Goal: Information Seeking & Learning: Check status

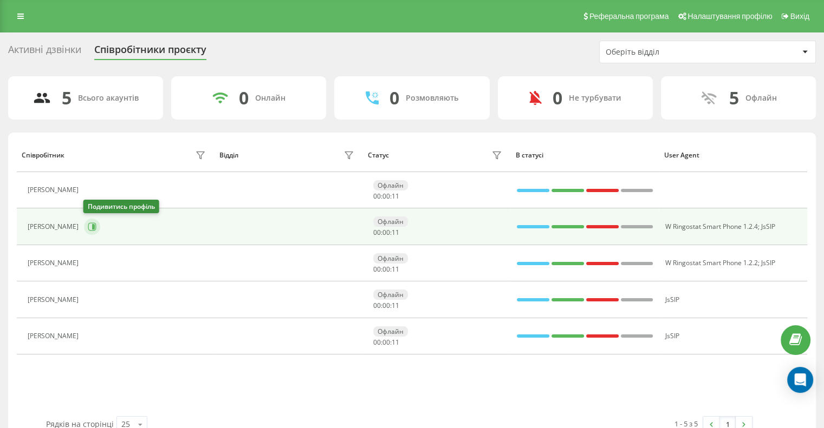
click at [91, 223] on icon at bounding box center [92, 227] width 9 height 9
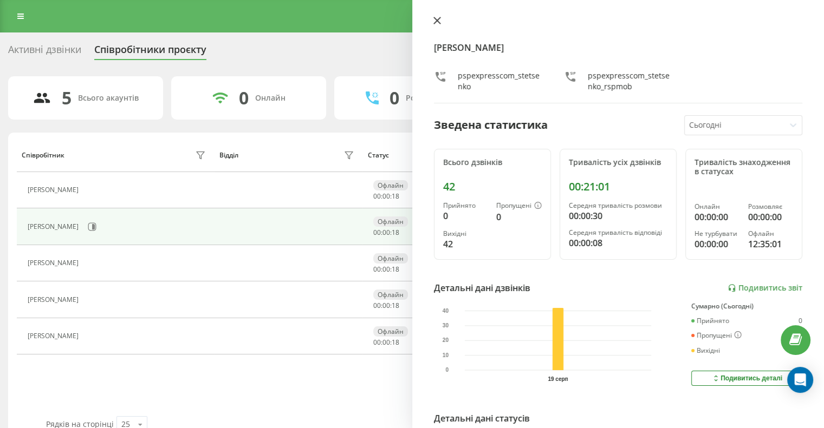
click at [438, 19] on icon at bounding box center [436, 20] width 6 height 6
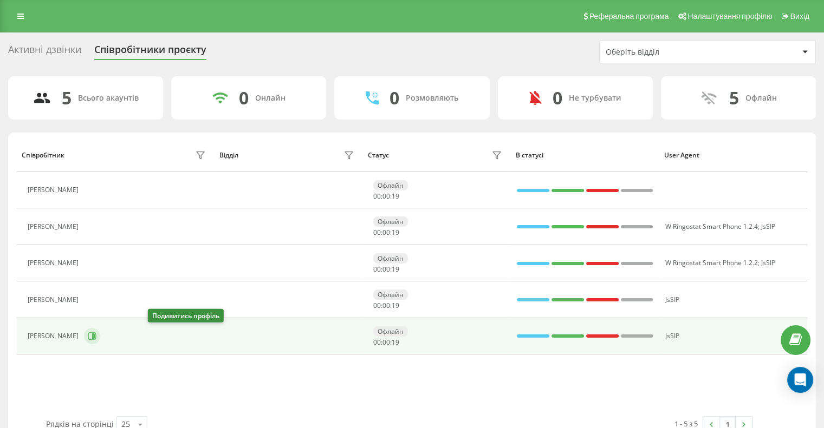
click at [95, 337] on icon at bounding box center [93, 336] width 3 height 5
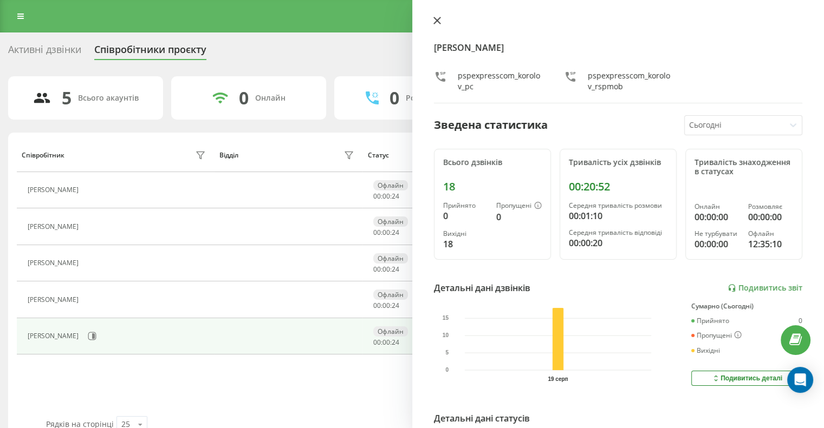
click at [440, 19] on icon at bounding box center [437, 21] width 8 height 8
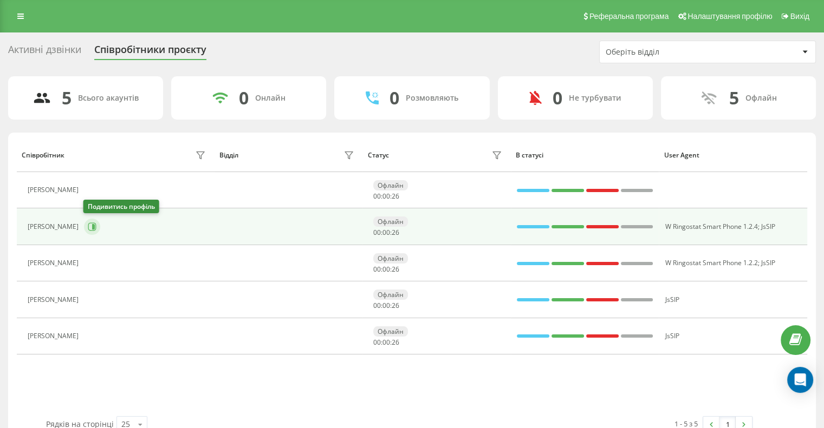
click at [95, 230] on button at bounding box center [92, 227] width 16 height 16
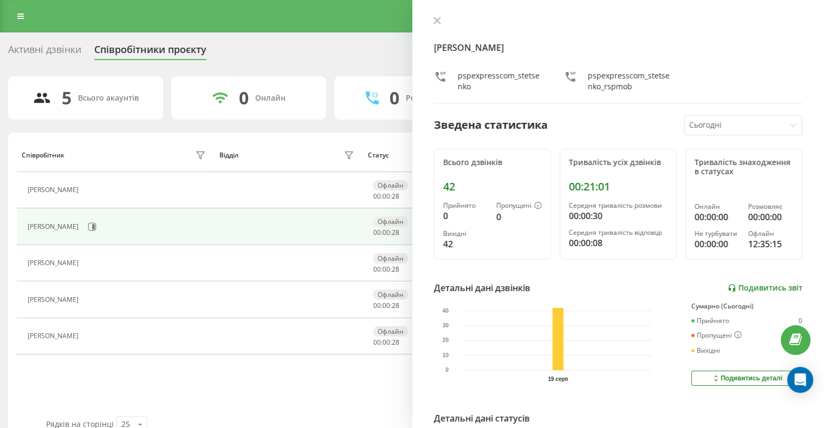
click at [762, 288] on link "Подивитись звіт" at bounding box center [764, 288] width 75 height 9
click at [438, 21] on icon at bounding box center [436, 20] width 6 height 6
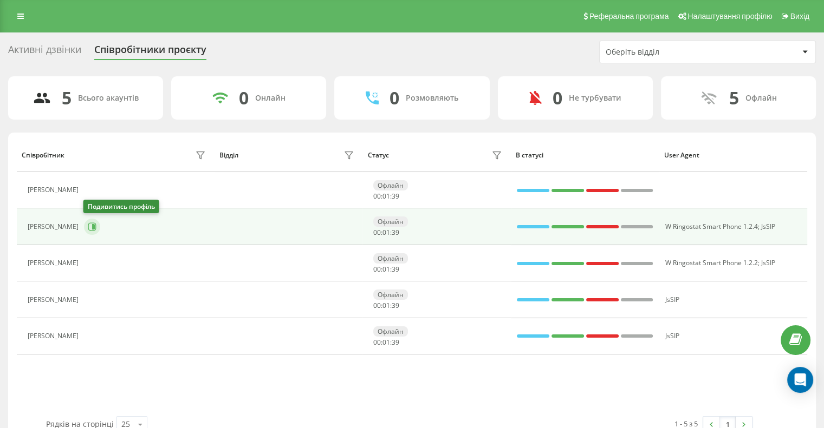
click at [93, 225] on icon at bounding box center [93, 226] width 3 height 5
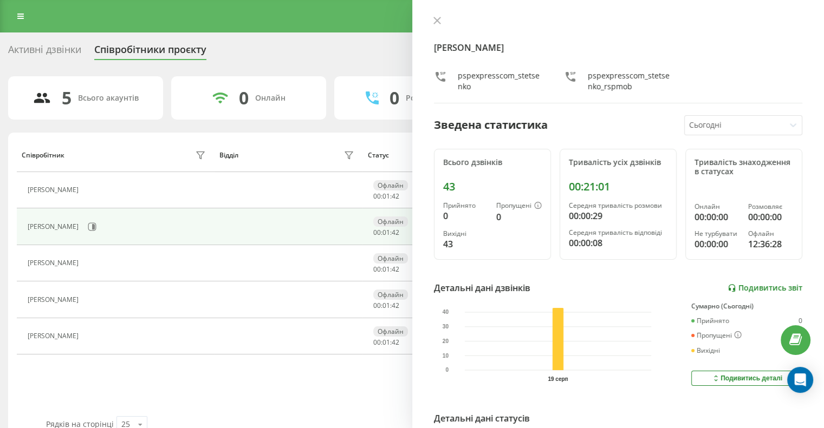
click at [758, 291] on link "Подивитись звіт" at bounding box center [764, 288] width 75 height 9
click at [439, 17] on icon at bounding box center [437, 21] width 8 height 8
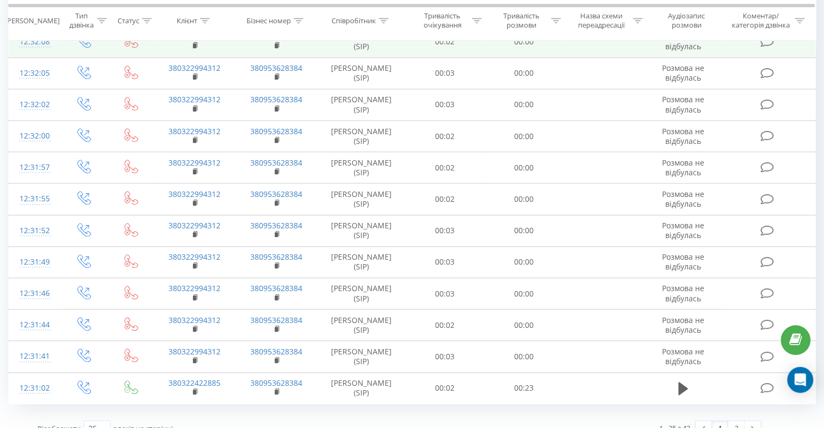
scroll to position [927, 0]
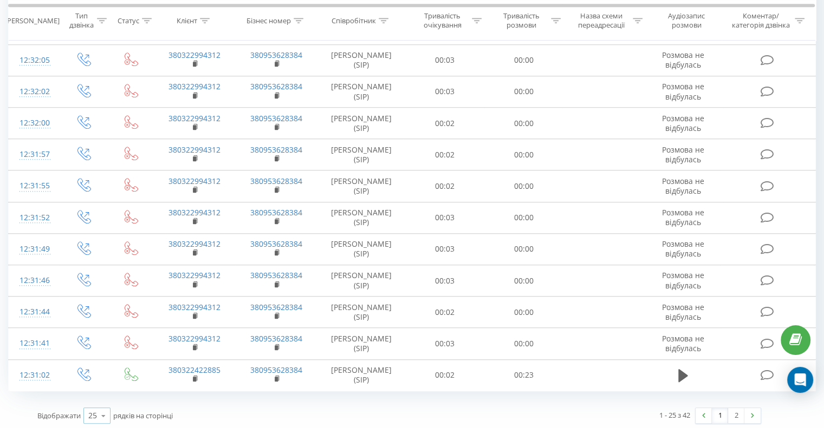
click at [83, 409] on div "25 10 25 50 100" at bounding box center [96, 416] width 27 height 16
click at [100, 385] on div "50" at bounding box center [97, 385] width 26 height 16
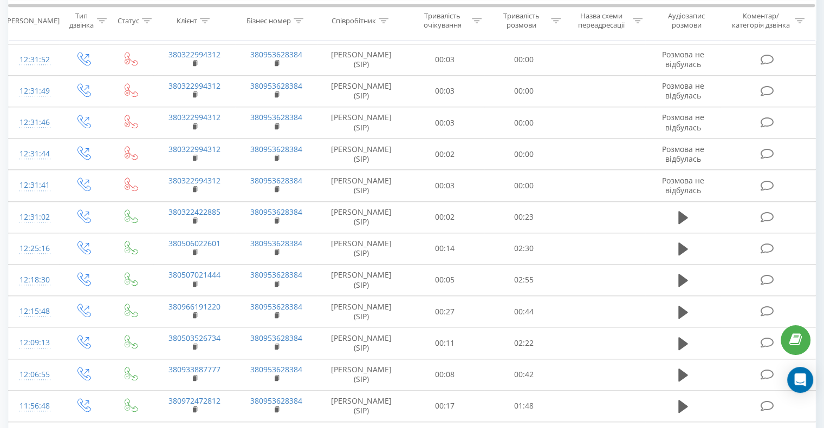
scroll to position [1461, 0]
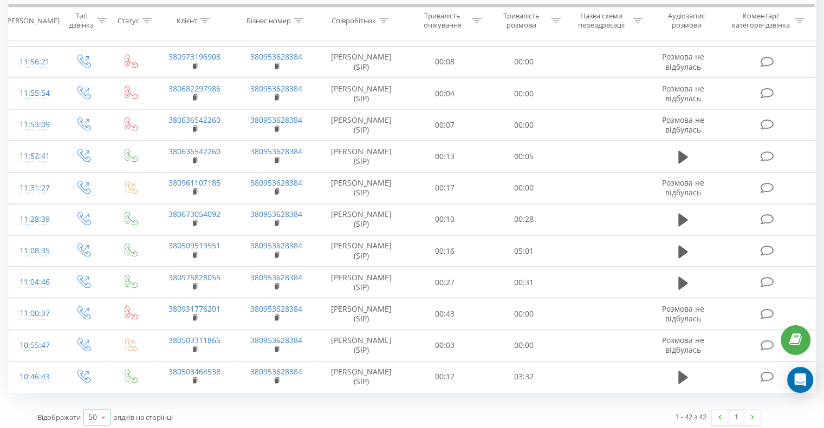
click at [89, 412] on div "50" at bounding box center [92, 417] width 9 height 11
click at [96, 397] on span "100" at bounding box center [94, 402] width 13 height 10
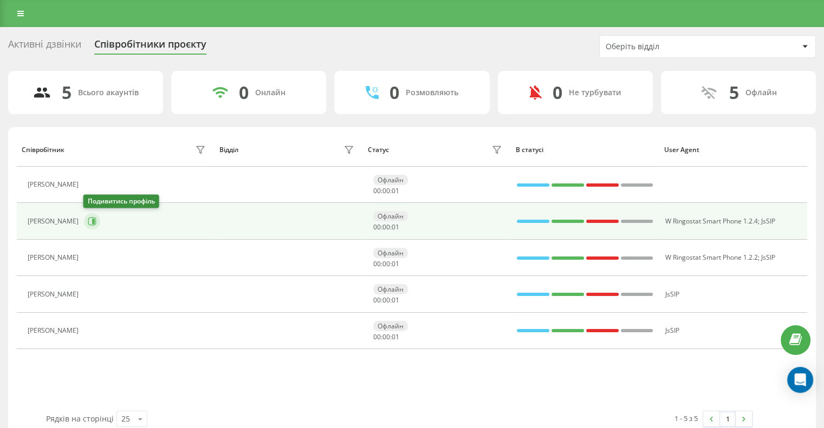
click at [90, 222] on icon at bounding box center [92, 221] width 9 height 9
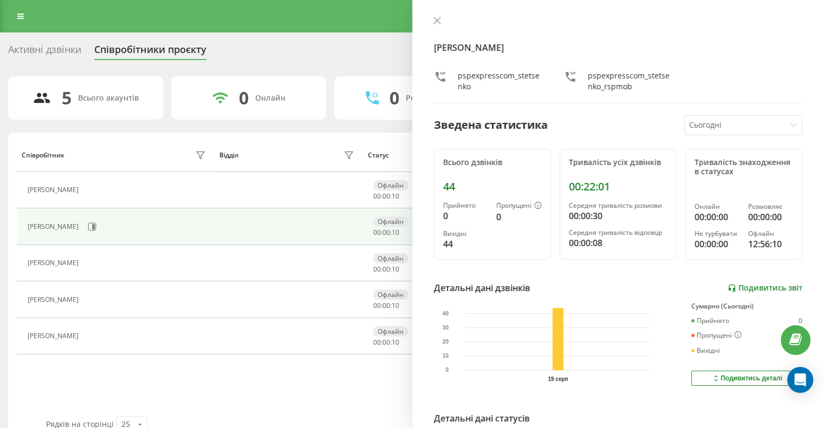
click at [757, 284] on link "Подивитись звіт" at bounding box center [764, 288] width 75 height 9
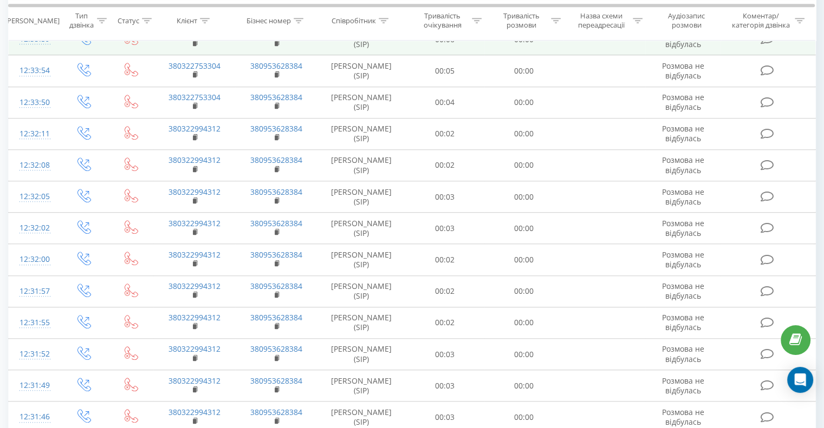
scroll to position [927, 0]
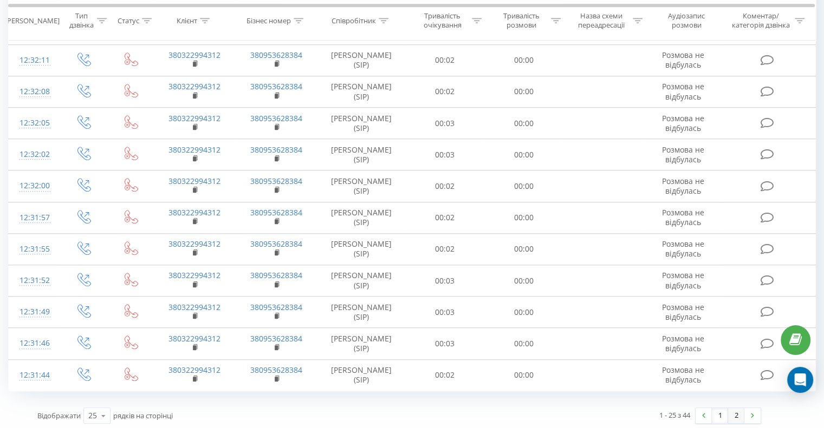
click at [731, 415] on link "2" at bounding box center [736, 415] width 16 height 15
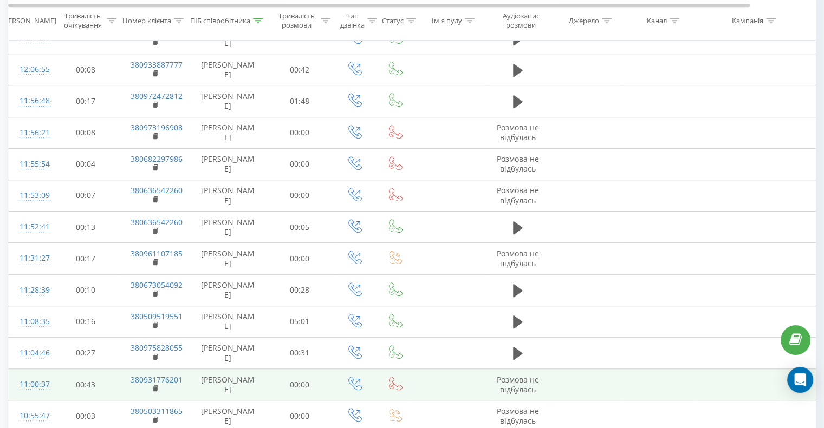
scroll to position [739, 0]
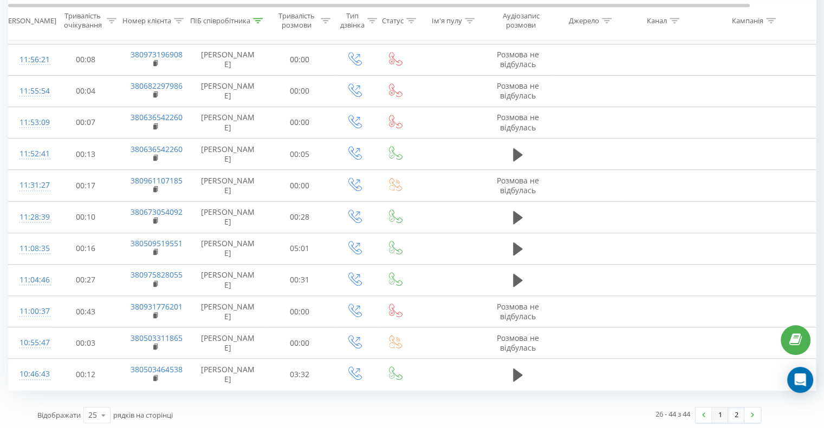
click at [715, 408] on link "1" at bounding box center [720, 415] width 16 height 15
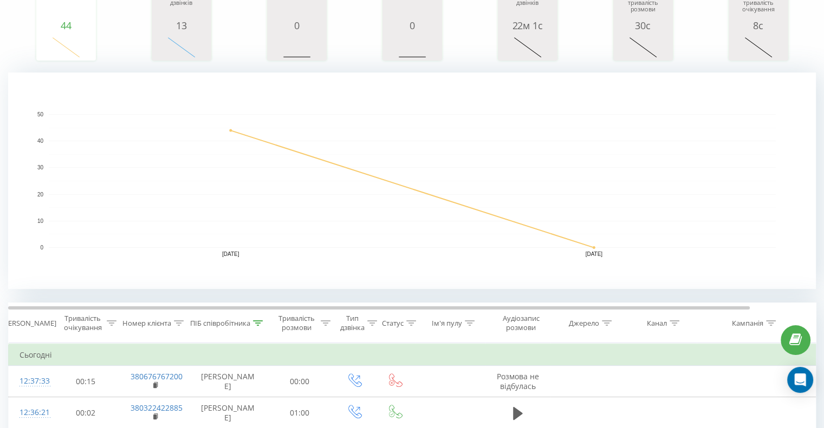
scroll to position [6, 0]
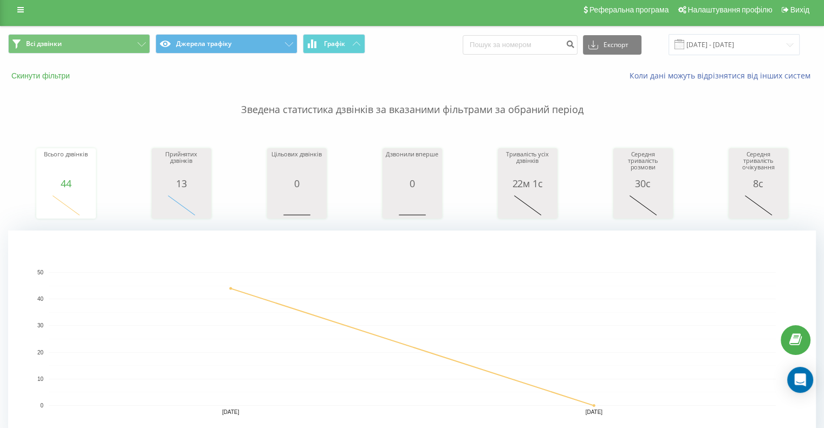
click at [53, 75] on button "Скинути фільтри" at bounding box center [41, 76] width 67 height 10
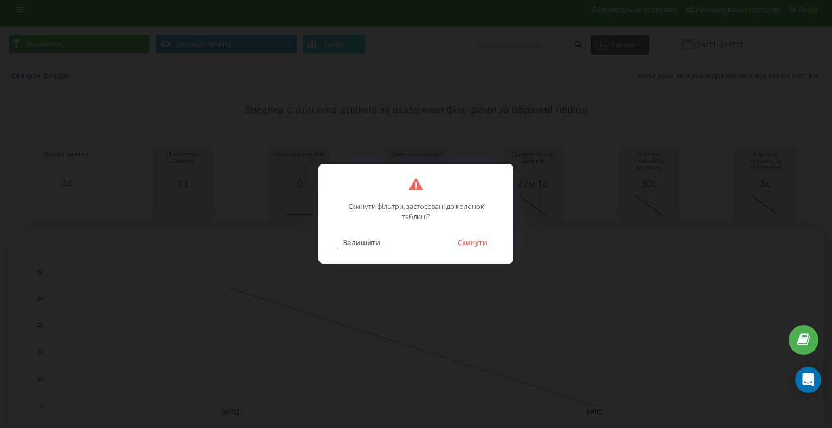
click at [367, 242] on button "Залишити" at bounding box center [361, 243] width 48 height 14
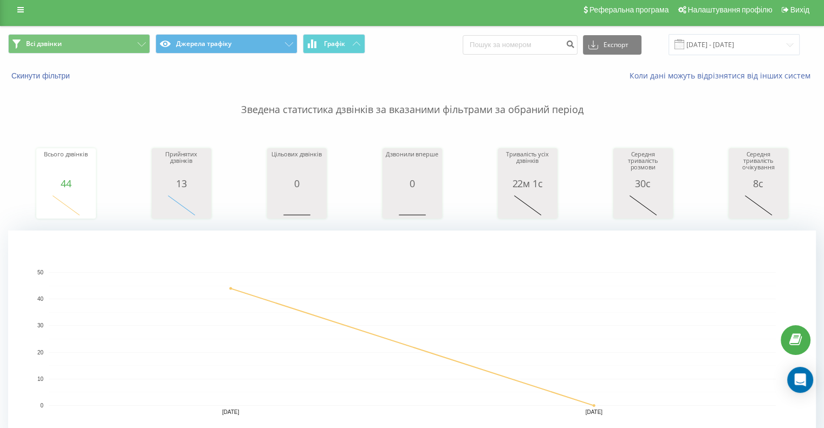
drag, startPoint x: 15, startPoint y: 12, endPoint x: 9, endPoint y: 15, distance: 7.0
click at [15, 12] on link at bounding box center [20, 9] width 19 height 15
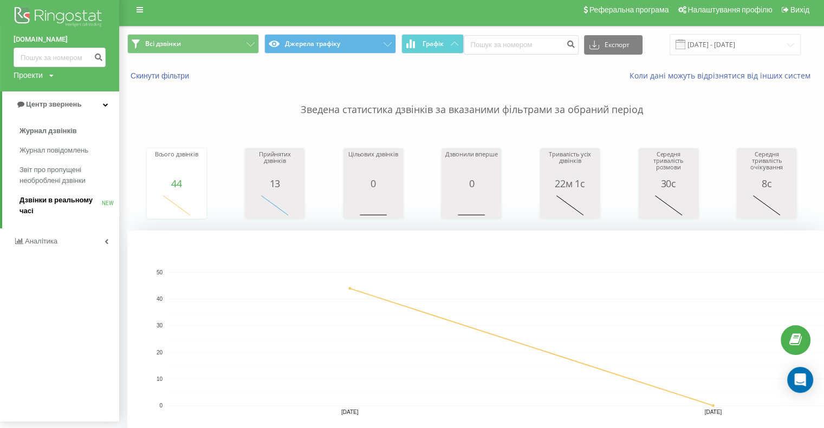
click at [58, 204] on span "Дзвінки в реальному часі" at bounding box center [60, 206] width 82 height 22
click at [44, 235] on span "Аналiтика" at bounding box center [42, 230] width 35 height 8
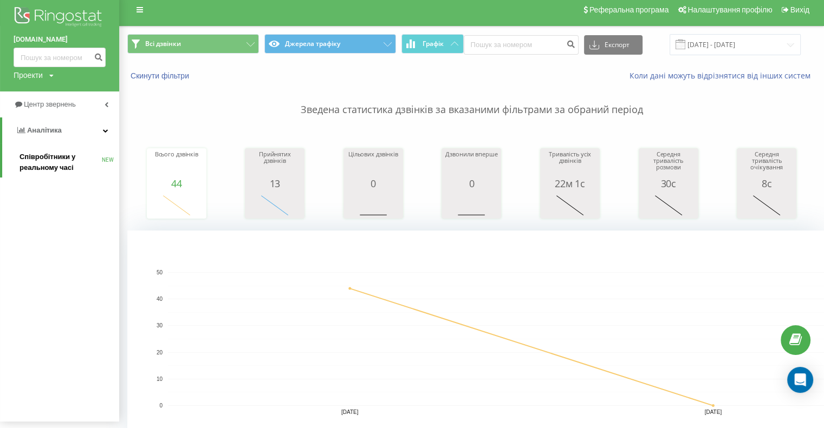
click at [47, 160] on span "Співробітники у реальному часі" at bounding box center [60, 163] width 82 height 22
click at [45, 168] on span "Співробітники у реальному часі" at bounding box center [60, 163] width 82 height 22
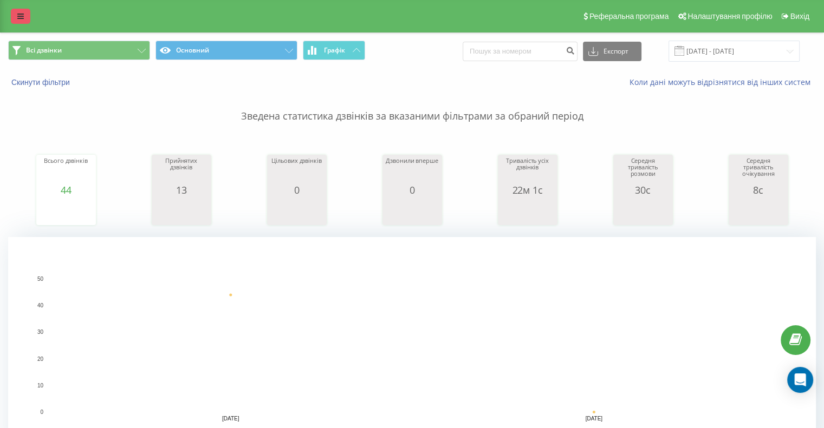
click at [24, 14] on link at bounding box center [20, 16] width 19 height 15
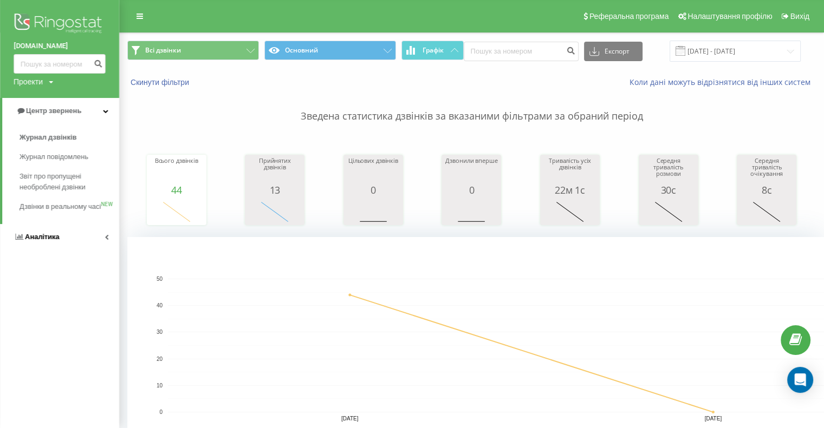
click at [37, 241] on span "Аналiтика" at bounding box center [42, 237] width 35 height 8
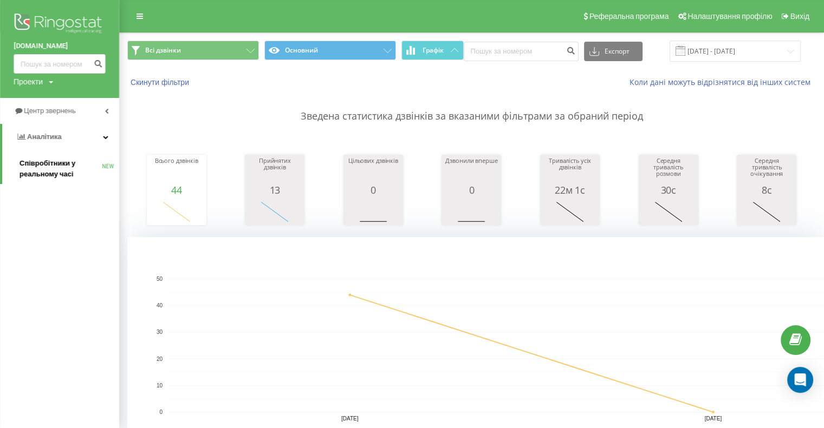
click at [58, 165] on span "Співробітники у реальному часі" at bounding box center [60, 169] width 82 height 22
click at [37, 133] on span "Аналiтика" at bounding box center [44, 137] width 35 height 8
click at [37, 133] on span "Аналiтика" at bounding box center [42, 137] width 35 height 8
click at [33, 167] on span "Співробітники у реальному часі" at bounding box center [60, 169] width 82 height 22
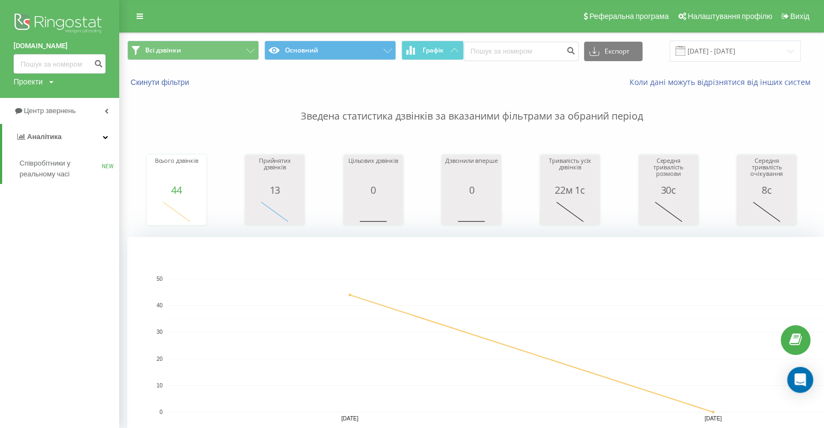
click at [53, 25] on img at bounding box center [60, 24] width 92 height 27
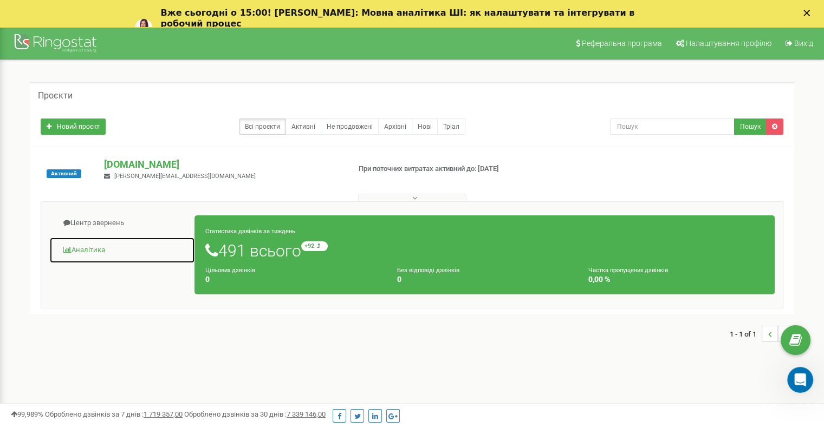
click at [83, 248] on link "Аналiтика" at bounding box center [122, 250] width 146 height 27
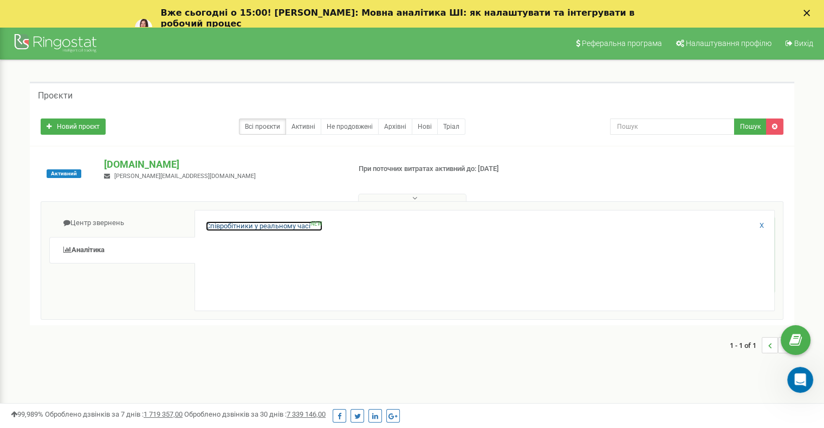
click at [281, 229] on link "Співробітники у реальному часі NEW" at bounding box center [264, 227] width 116 height 10
click at [280, 226] on link "Співробітники у реальному часі NEW" at bounding box center [264, 227] width 116 height 10
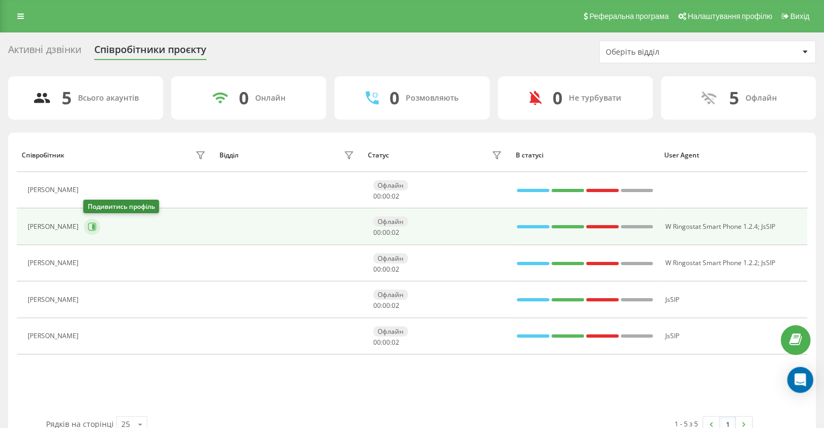
click at [84, 223] on button at bounding box center [92, 227] width 16 height 16
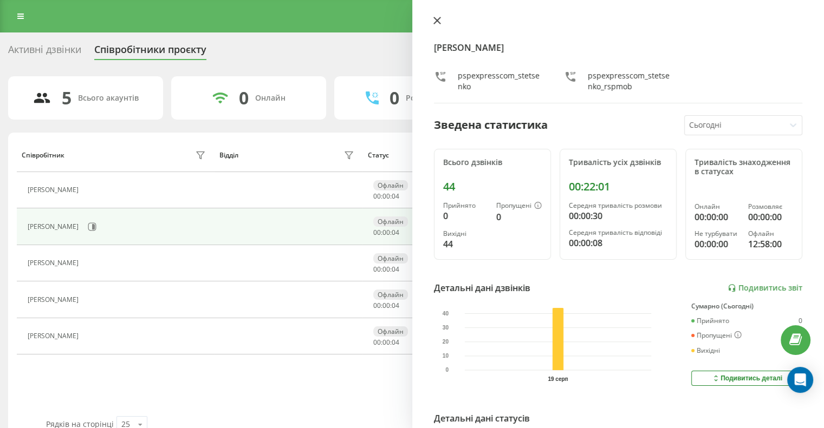
click at [440, 22] on button at bounding box center [437, 21] width 14 height 10
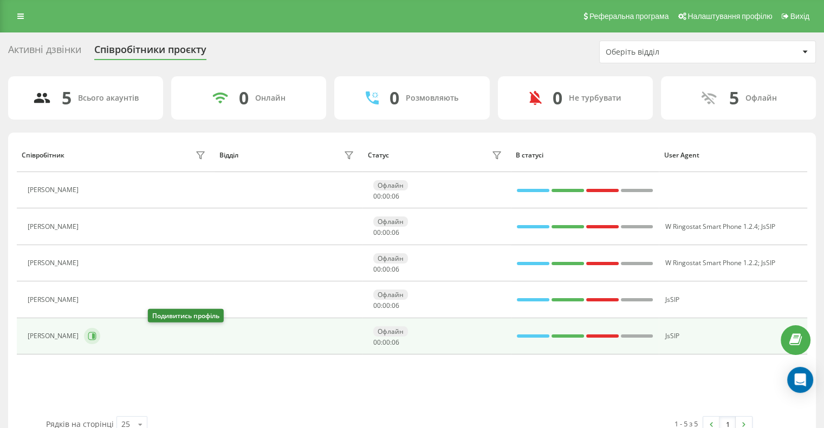
click at [96, 335] on icon at bounding box center [92, 336] width 9 height 9
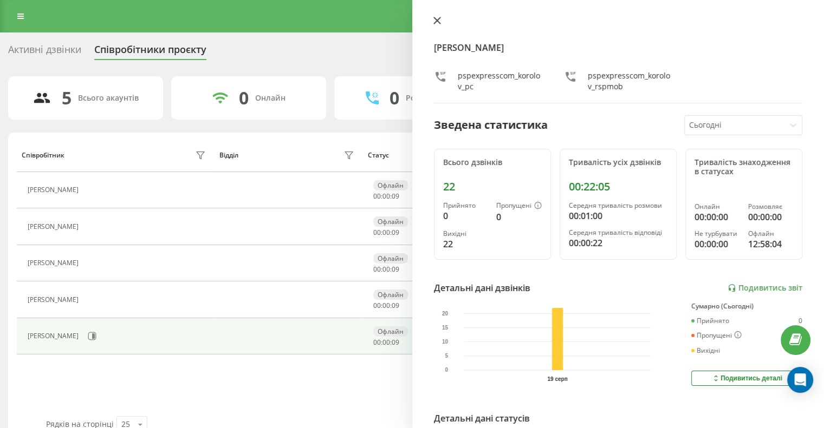
click at [434, 19] on icon at bounding box center [437, 21] width 8 height 8
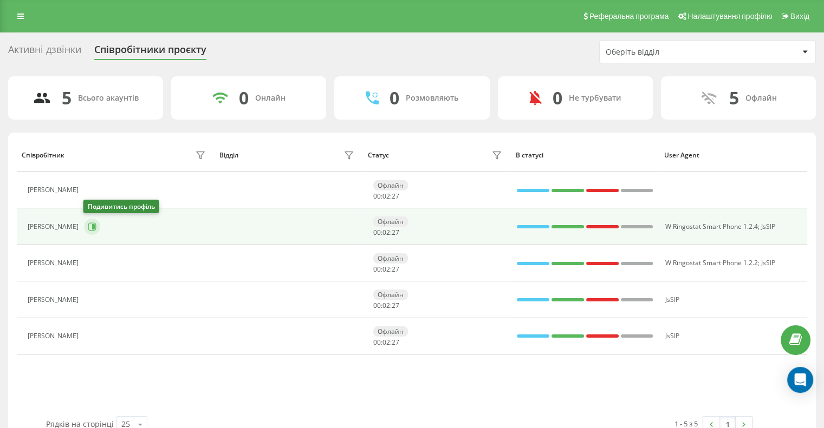
click at [95, 224] on icon at bounding box center [92, 227] width 9 height 9
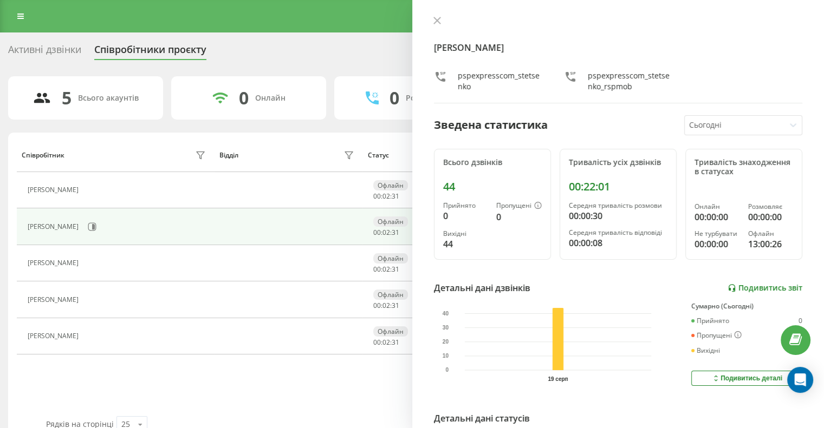
click at [759, 285] on link "Подивитись звіт" at bounding box center [764, 288] width 75 height 9
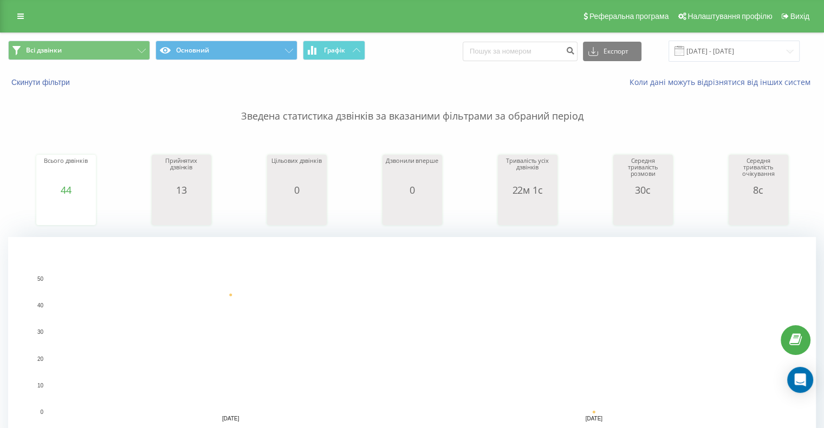
click at [193, 265] on rect "A chart." at bounding box center [412, 345] width 808 height 217
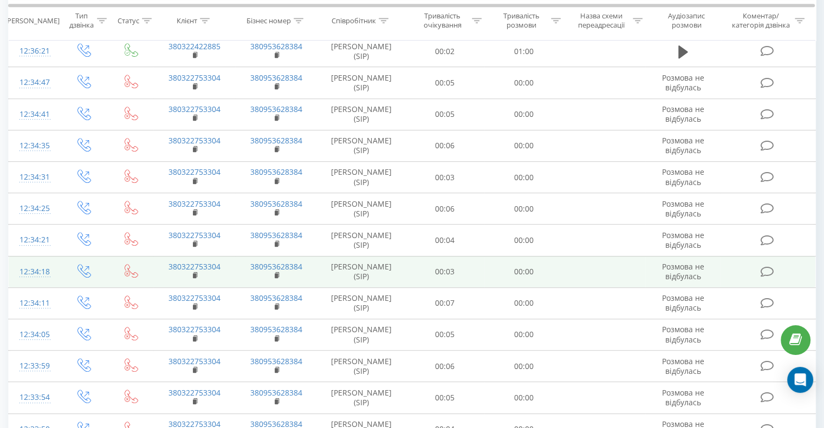
scroll to position [542, 0]
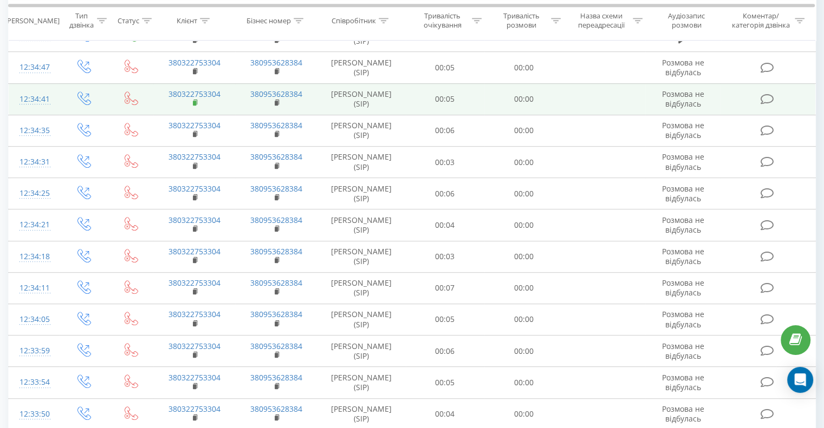
click at [195, 105] on rect at bounding box center [194, 103] width 3 height 5
